Goal: Find specific page/section: Find specific page/section

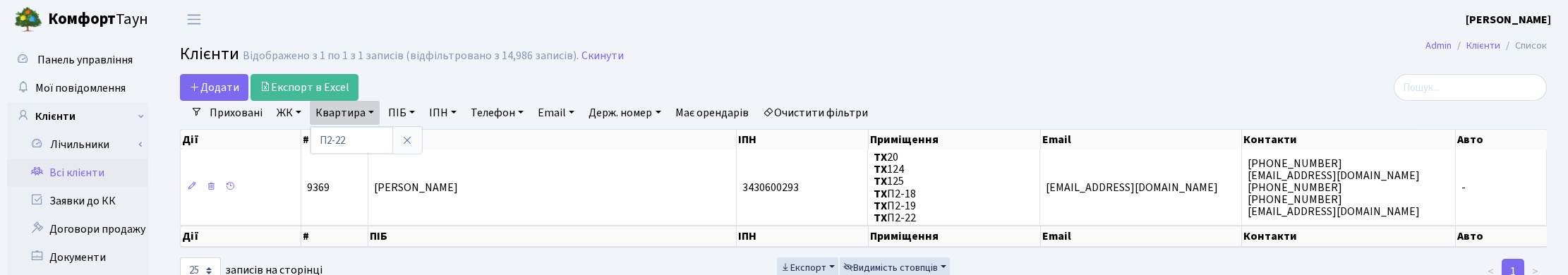
select select "25"
drag, startPoint x: 355, startPoint y: 139, endPoint x: 290, endPoint y: 136, distance: 65.1
click at [290, 136] on div "Додати Експорт в Excel Фільтри Приховані ЖК ТХ, вул. Ділова, 1/2 КТ, вул. Реген…" at bounding box center [863, 179] width 1388 height 211
click at [343, 118] on link "Квартира" at bounding box center [344, 113] width 70 height 24
type input "168/3"
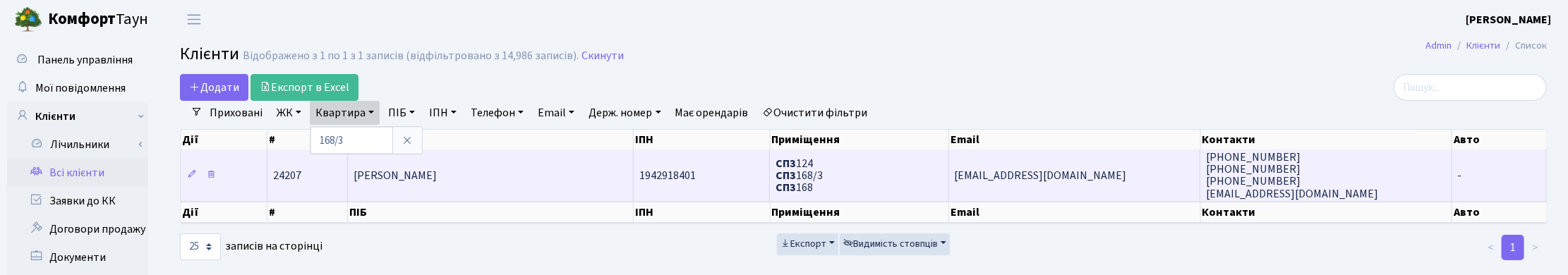
click at [438, 178] on span "[PERSON_NAME]" at bounding box center [395, 175] width 84 height 15
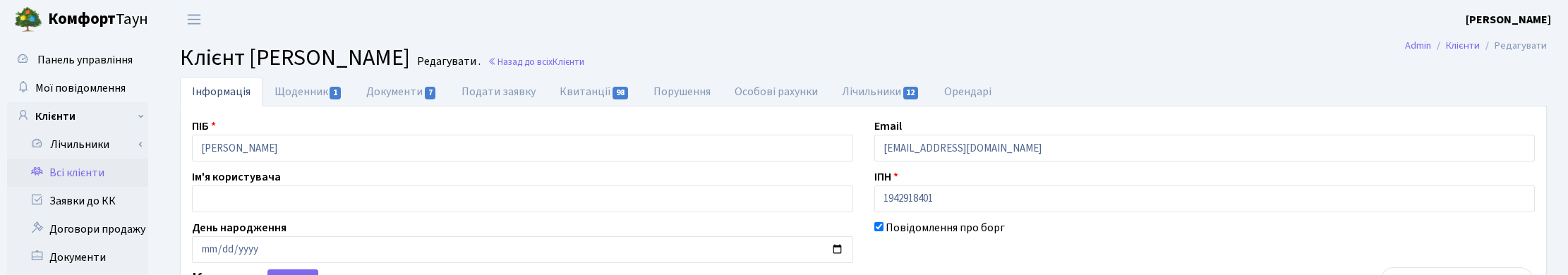
select select "25"
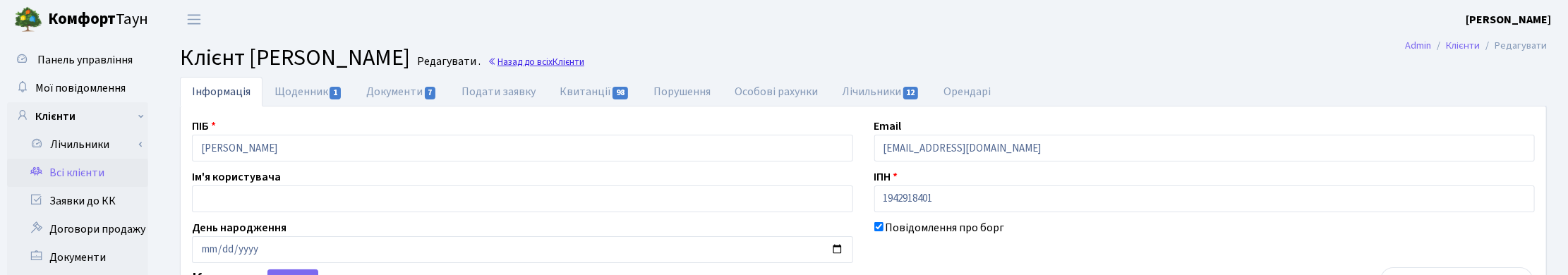
click at [584, 59] on link "Назад до всіх Клієнти" at bounding box center [535, 61] width 97 height 13
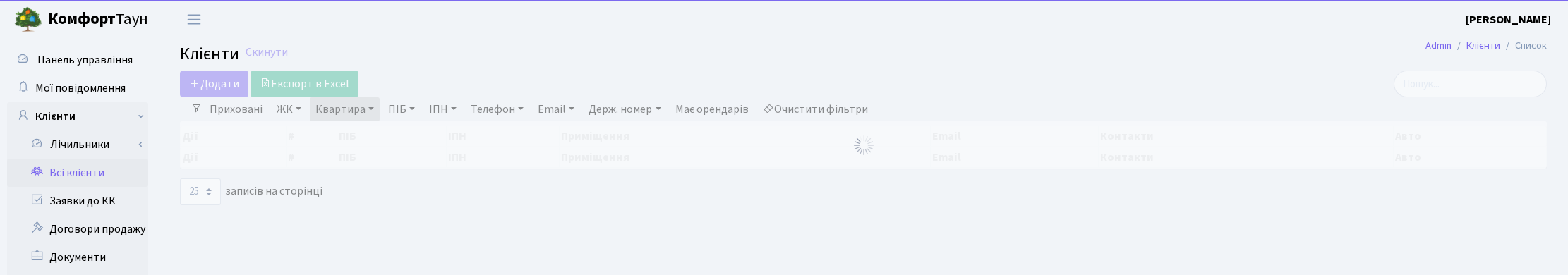
select select "25"
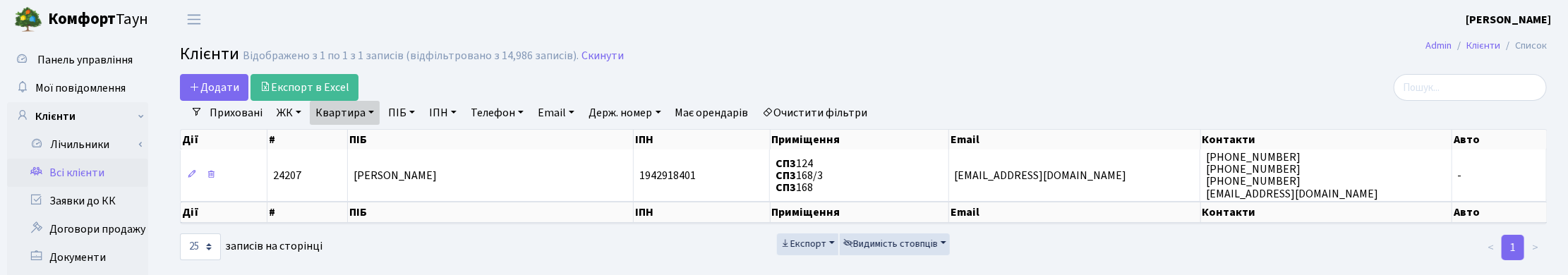
click at [366, 112] on link "Квартира" at bounding box center [344, 113] width 70 height 24
click at [357, 142] on input "168/3" at bounding box center [352, 140] width 83 height 27
type input "168/2"
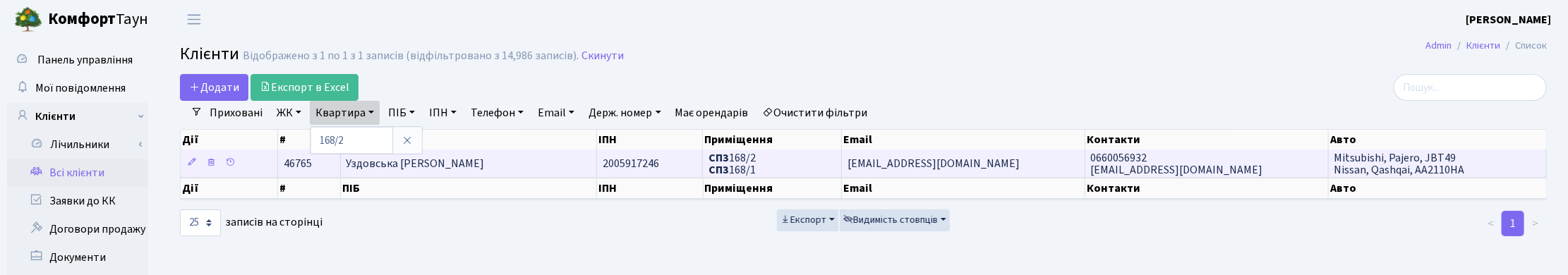
click at [434, 167] on span "Уздовська [PERSON_NAME]" at bounding box center [416, 163] width 139 height 15
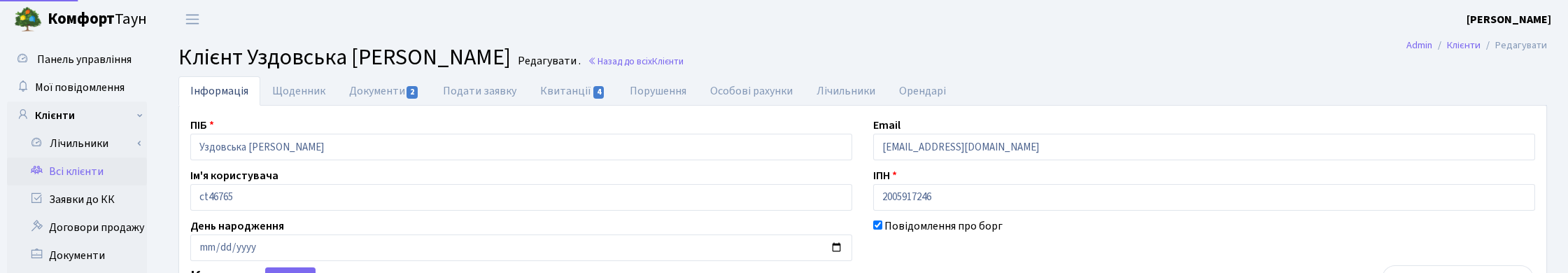
select select "25"
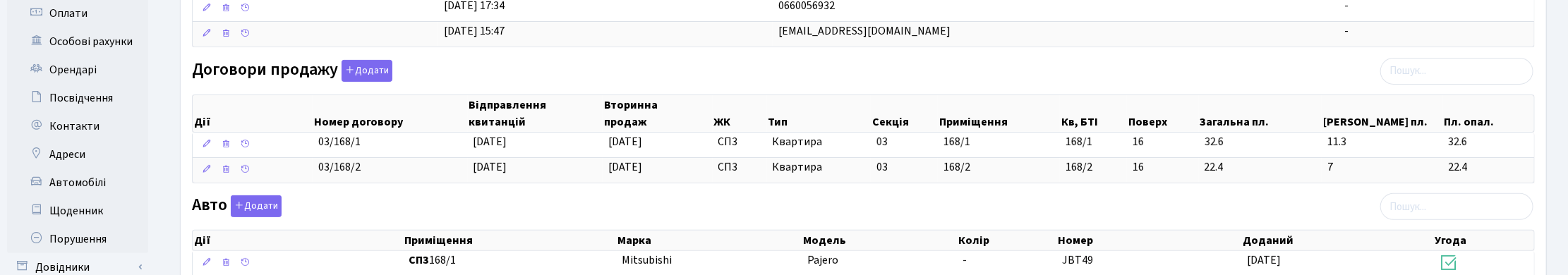
scroll to position [352, 0]
